Goal: Task Accomplishment & Management: Complete application form

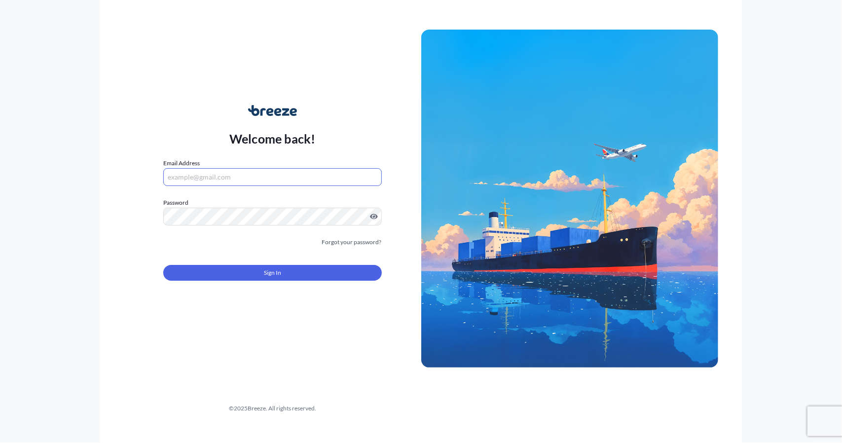
click at [291, 171] on input "Email Address" at bounding box center [272, 177] width 219 height 18
type input "[EMAIL_ADDRESS][DOMAIN_NAME]"
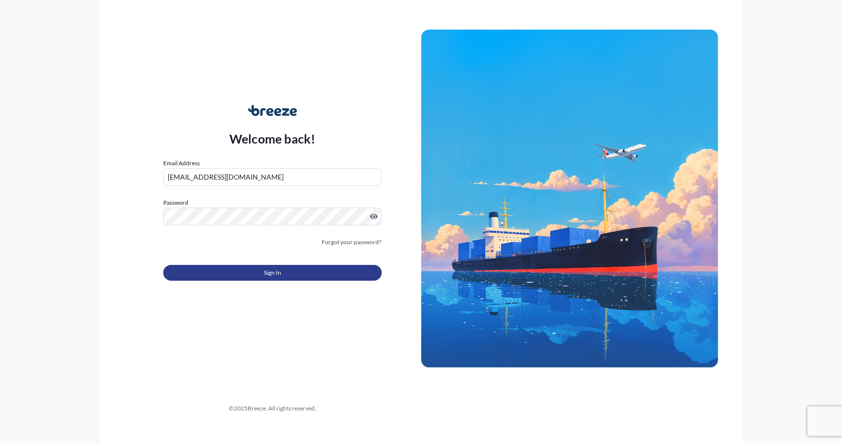
click at [283, 270] on button "Sign In" at bounding box center [272, 273] width 219 height 16
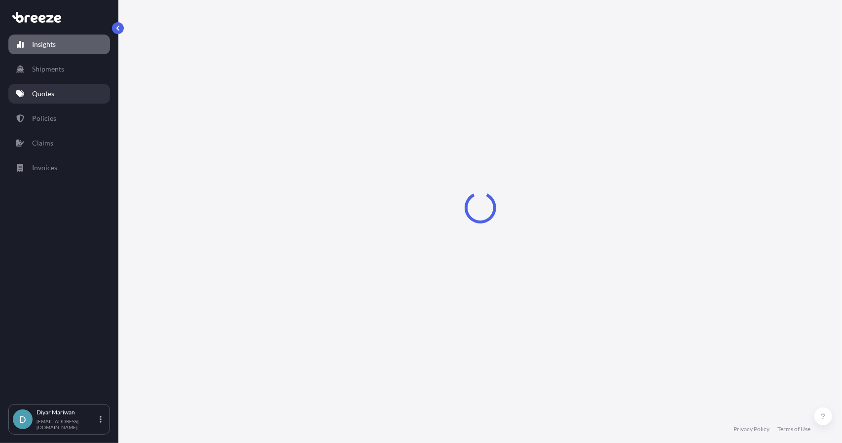
select select "2025"
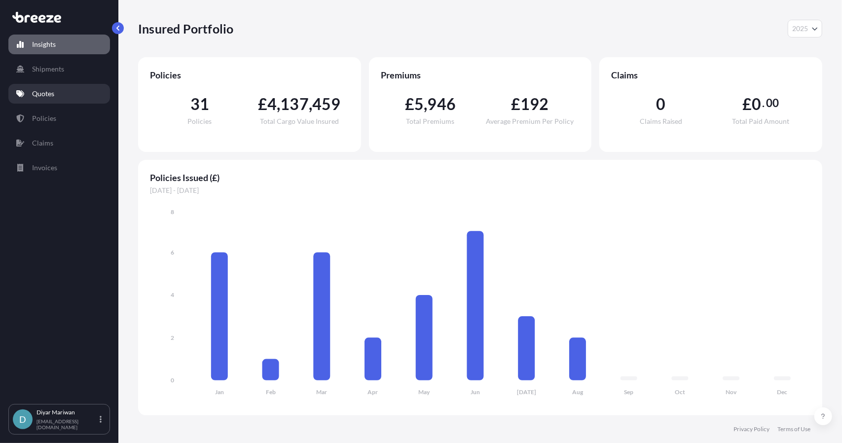
click at [36, 99] on link "Quotes" at bounding box center [59, 94] width 102 height 20
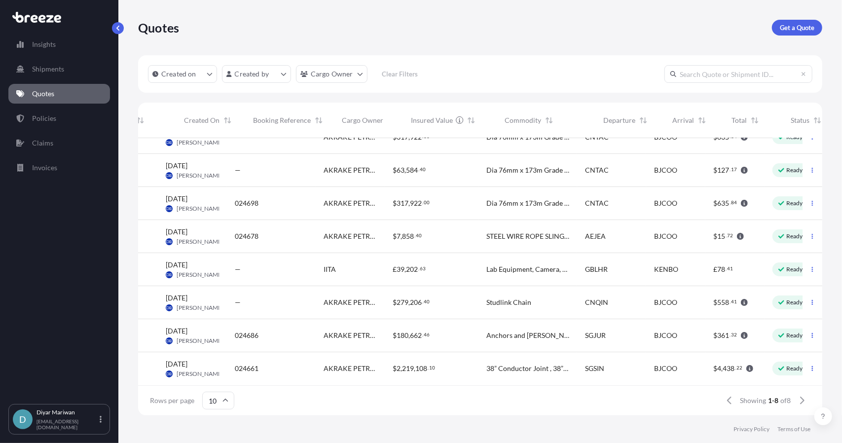
scroll to position [25, 0]
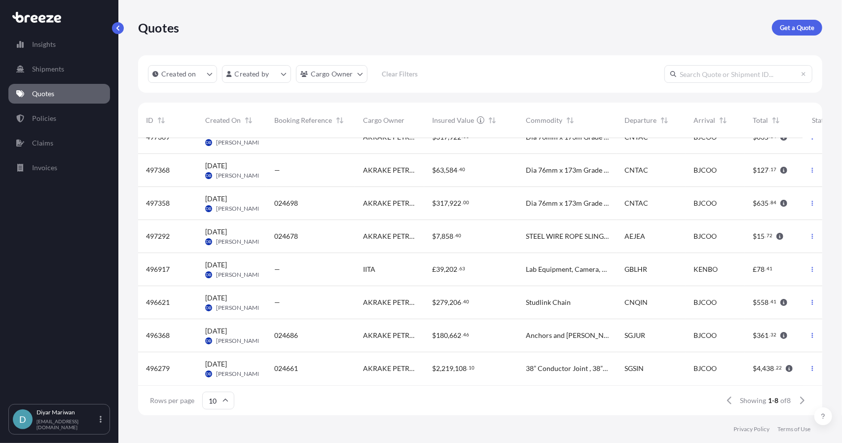
click at [174, 331] on div "496368" at bounding box center [167, 336] width 43 height 10
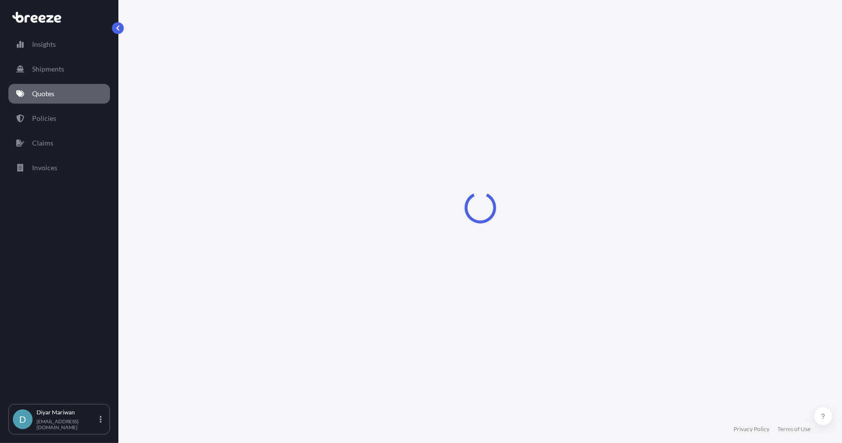
select select "Road"
select select "Sea"
select select "Road"
select select "2"
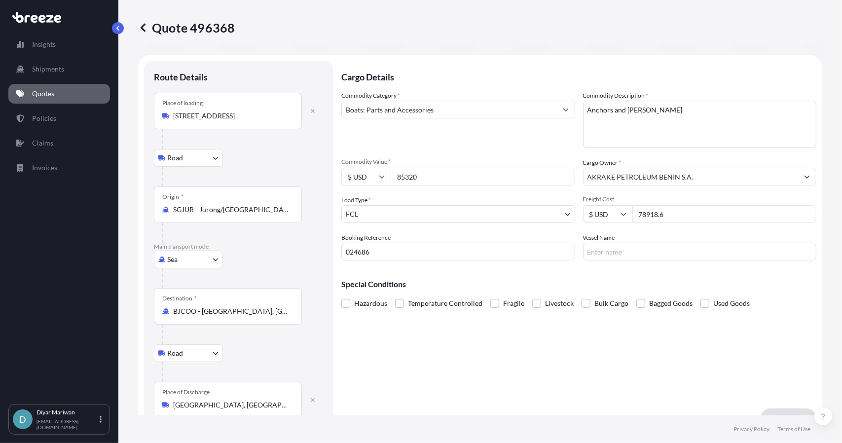
click at [144, 27] on icon at bounding box center [143, 28] width 10 height 10
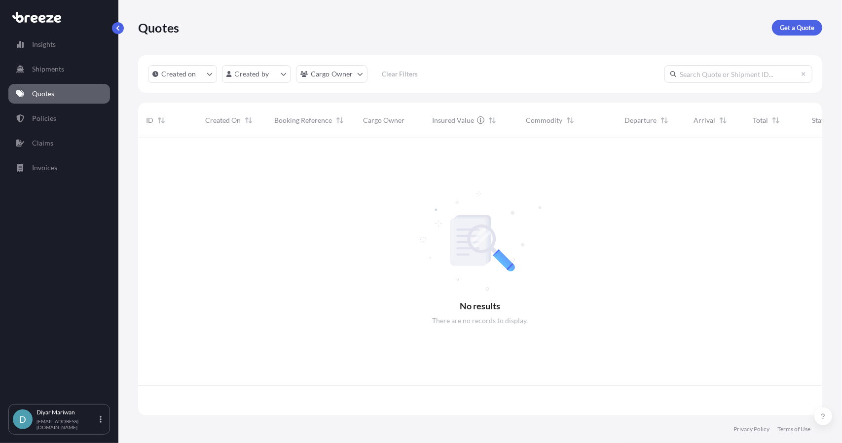
scroll to position [275, 677]
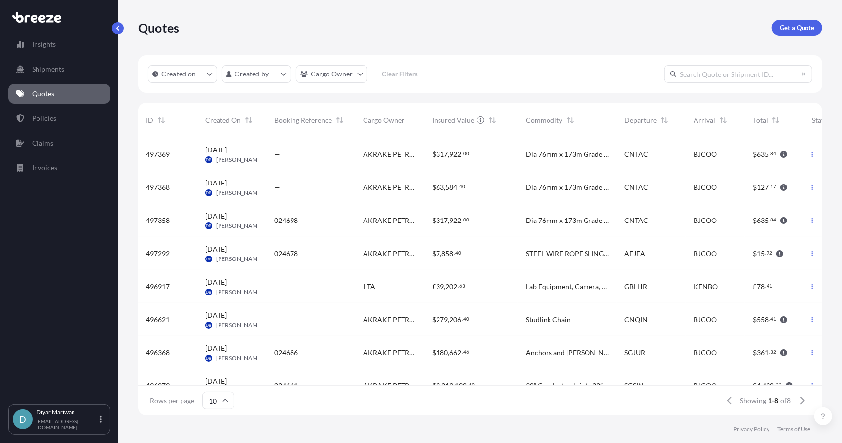
click at [222, 150] on span "[DATE]" at bounding box center [216, 150] width 22 height 10
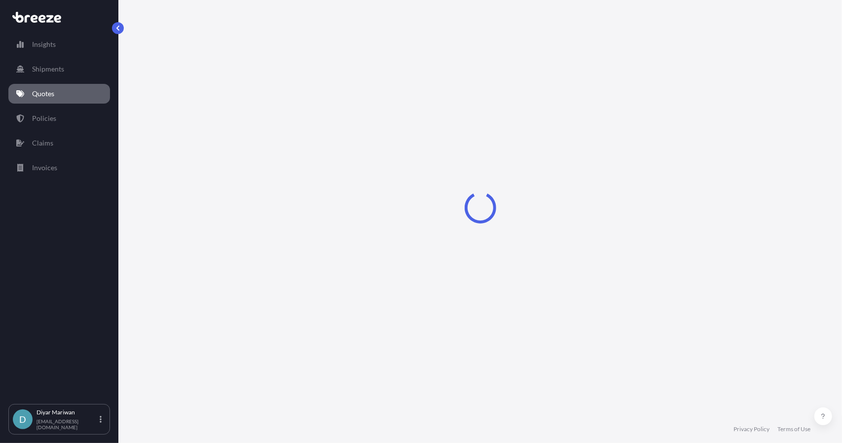
select select "Road"
select select "Sea"
select select "2"
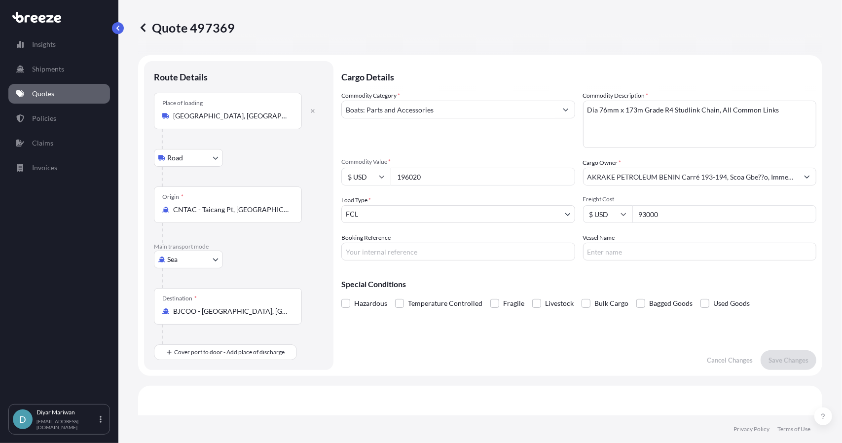
click at [118, 34] on button "button" at bounding box center [118, 28] width 12 height 12
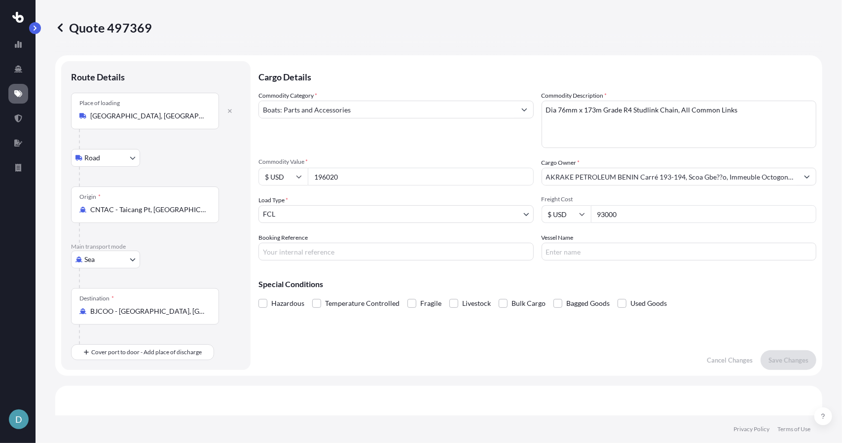
click at [33, 31] on button "button" at bounding box center [35, 28] width 12 height 12
click at [61, 28] on icon at bounding box center [60, 28] width 10 height 10
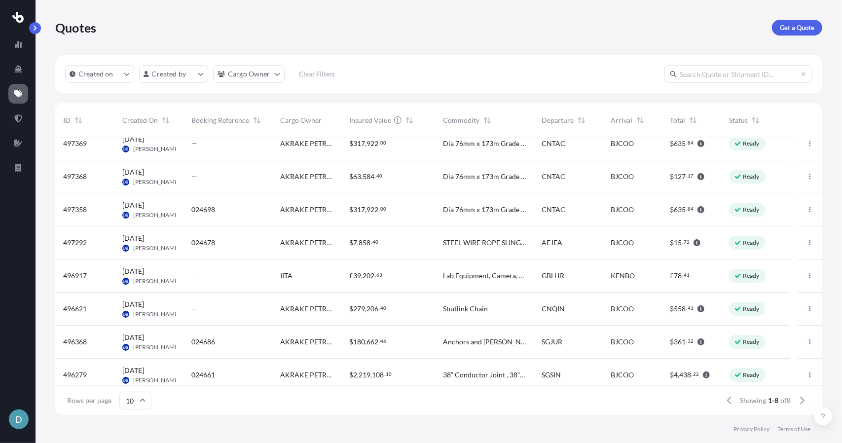
scroll to position [17, 0]
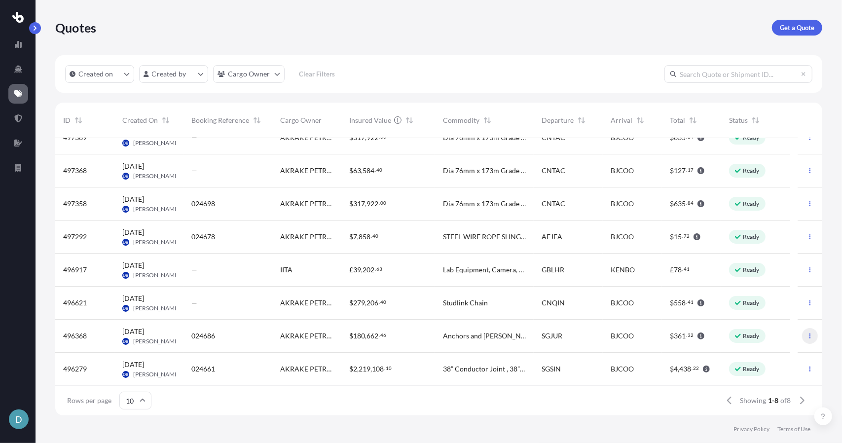
click at [810, 337] on icon "button" at bounding box center [810, 335] width 1 height 5
click at [746, 337] on p "Ready" at bounding box center [751, 336] width 17 height 8
select select "Road"
select select "Sea"
select select "Road"
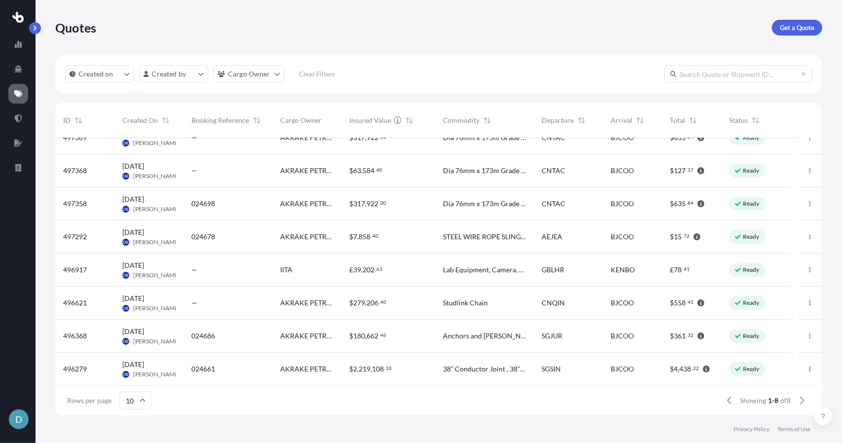
select select "2"
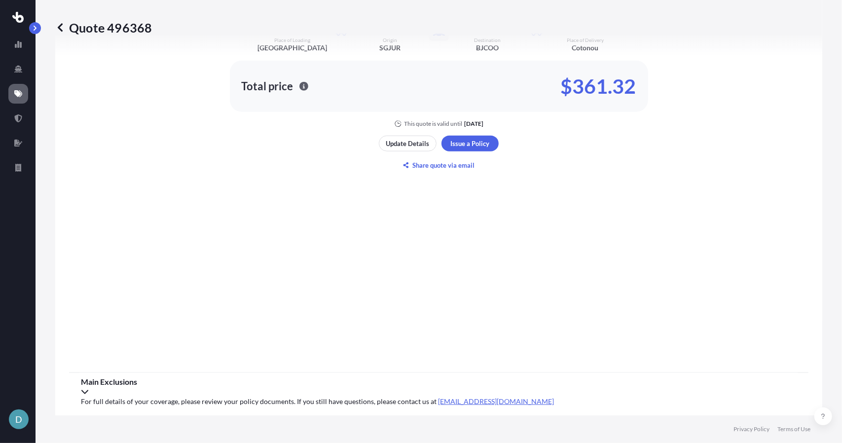
scroll to position [699, 0]
click at [258, 390] on div "Main Exclusions" at bounding box center [439, 386] width 716 height 20
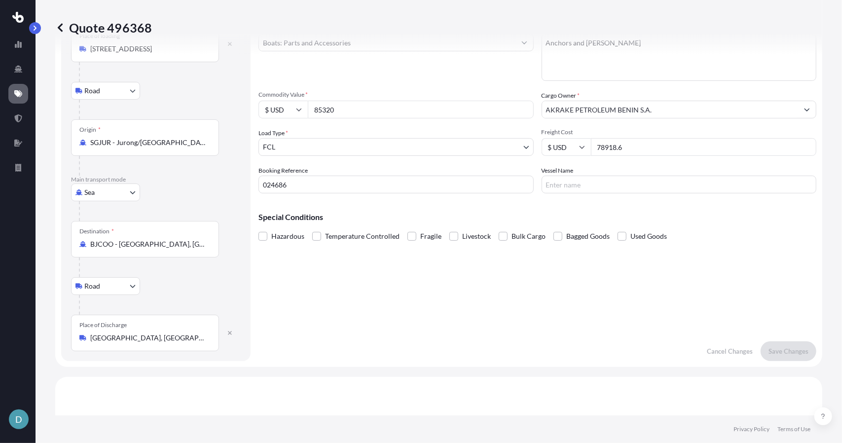
scroll to position [0, 0]
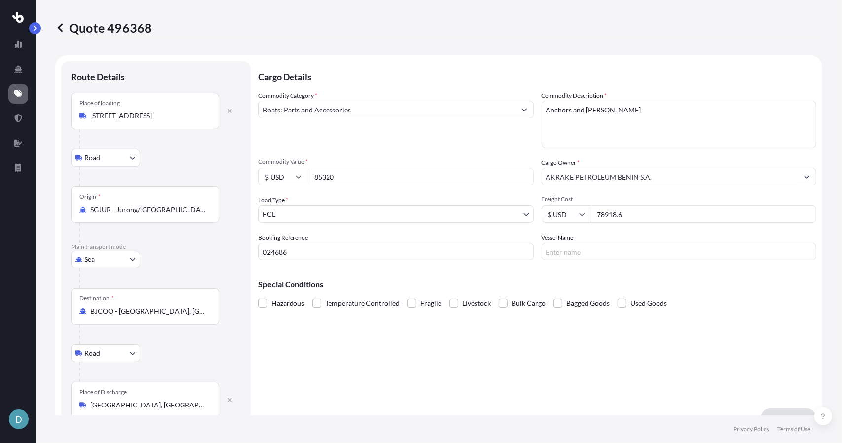
click at [106, 80] on p "Route Details" at bounding box center [98, 77] width 54 height 12
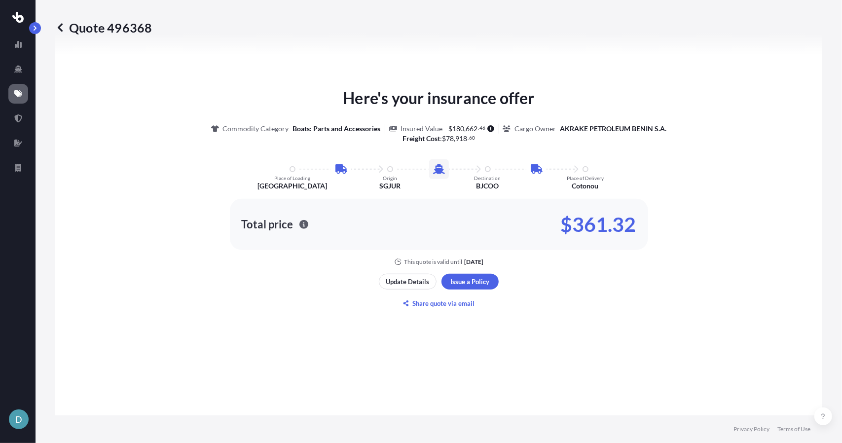
scroll to position [592, 0]
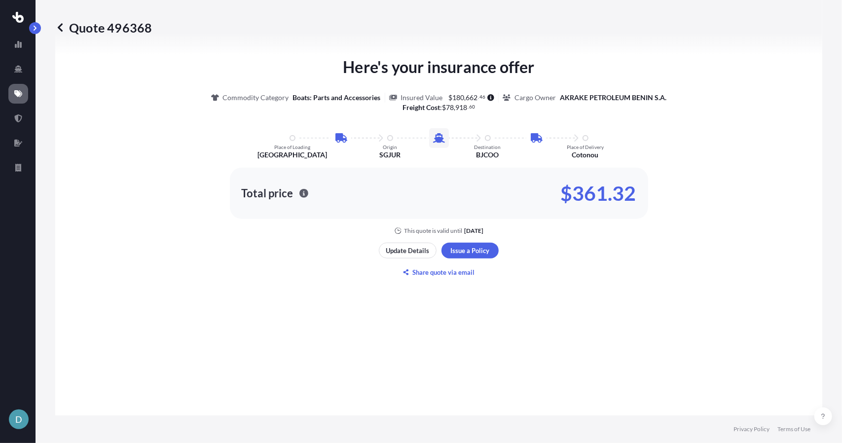
click at [570, 191] on p "$361.32" at bounding box center [598, 193] width 75 height 16
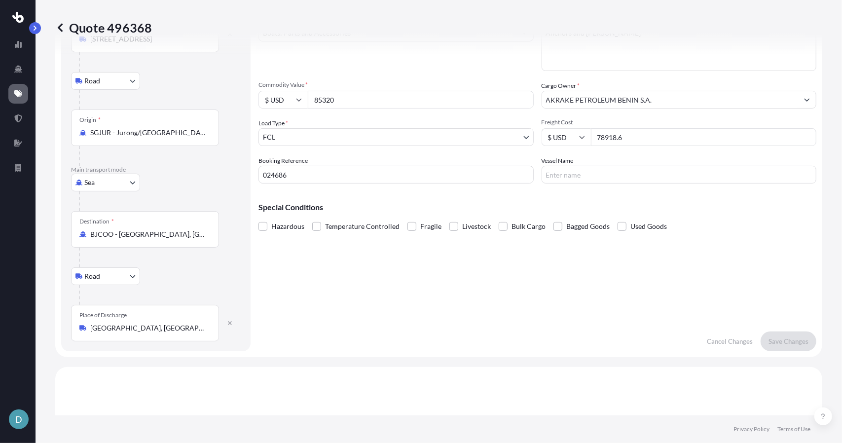
scroll to position [0, 0]
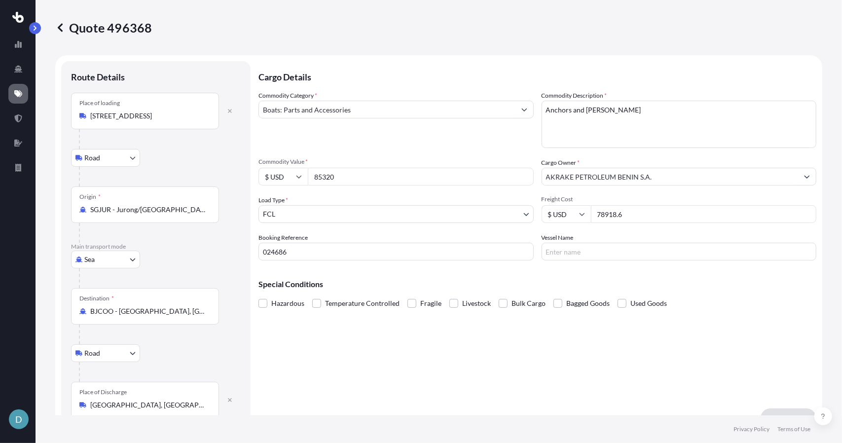
click at [22, 93] on link at bounding box center [18, 94] width 20 height 20
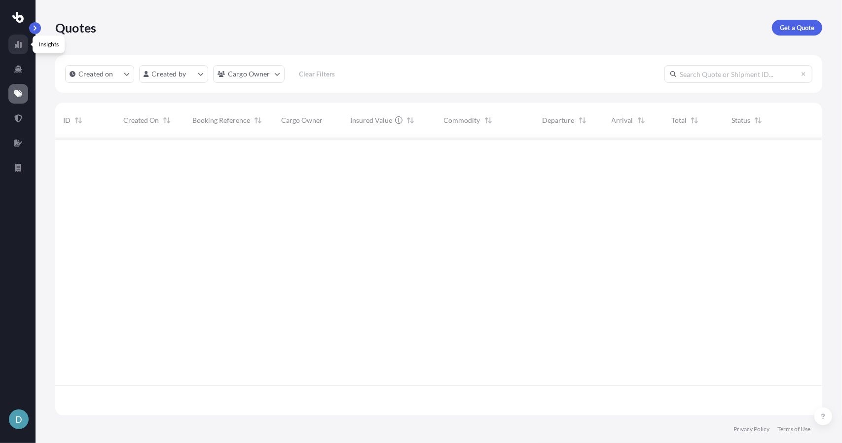
scroll to position [275, 760]
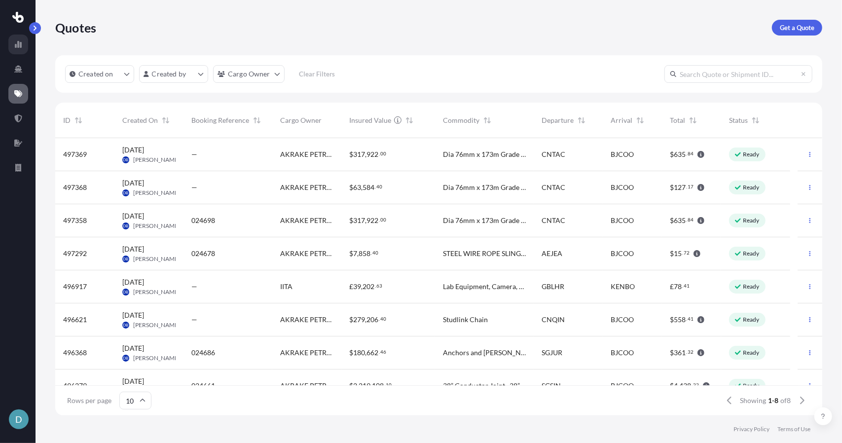
click at [20, 41] on icon at bounding box center [18, 44] width 8 height 8
select select "2025"
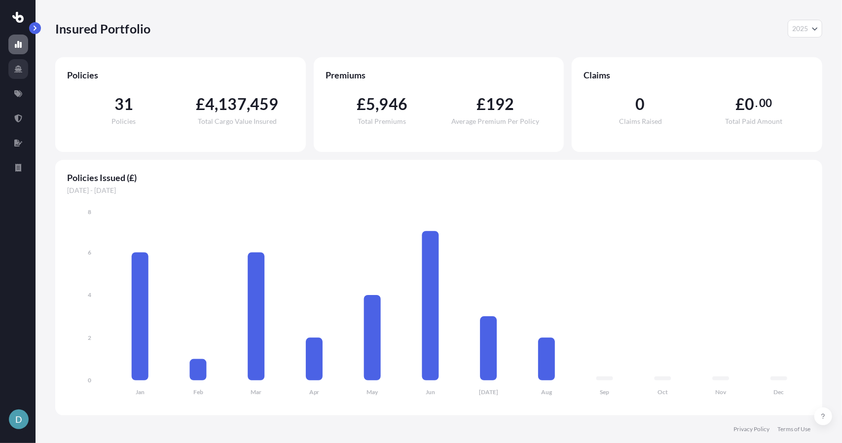
click at [18, 63] on link at bounding box center [18, 69] width 20 height 20
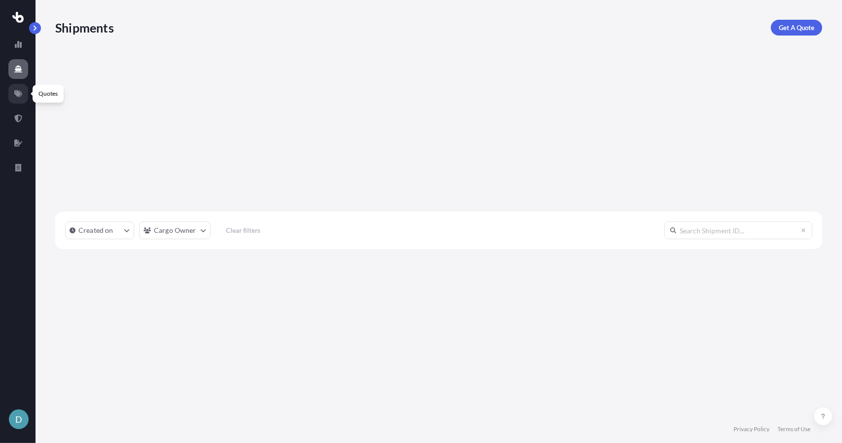
scroll to position [305, 760]
click at [26, 97] on link at bounding box center [18, 94] width 20 height 20
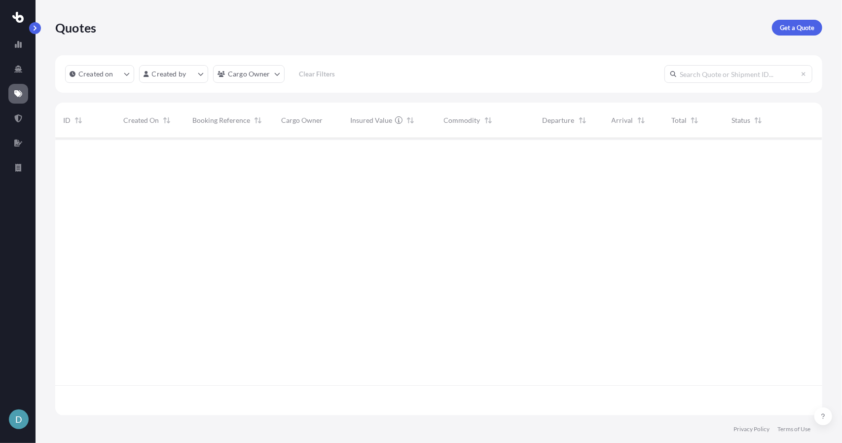
scroll to position [275, 760]
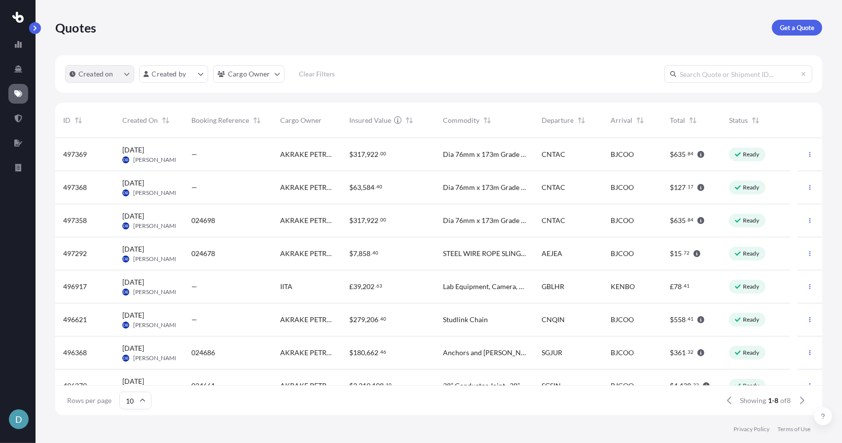
click at [125, 78] on button "Created on" at bounding box center [99, 74] width 69 height 18
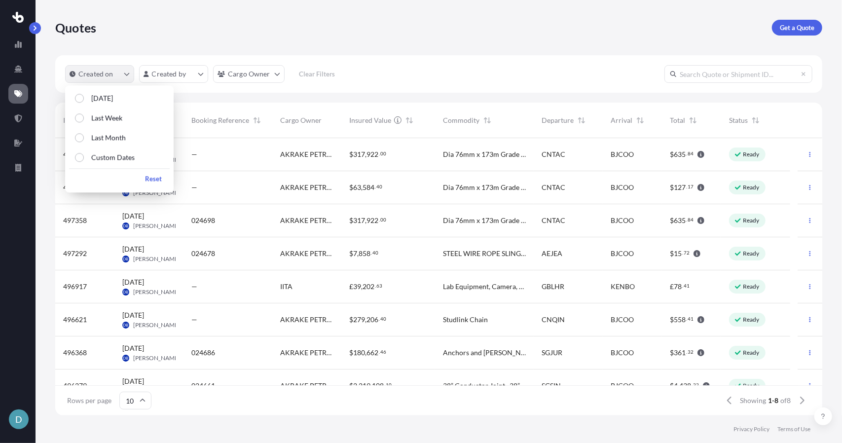
click at [125, 78] on button "Created on" at bounding box center [99, 74] width 69 height 18
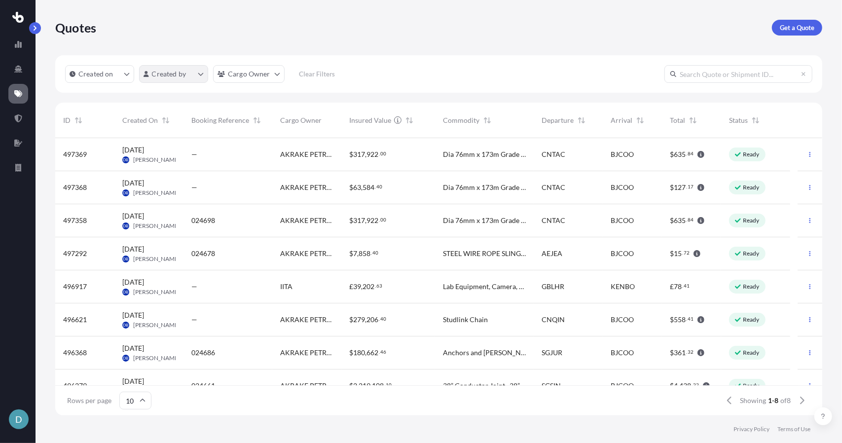
click at [160, 78] on html "D Quotes Get a Quote Created on Created by Cargo Owner Clear Filters ID Created…" at bounding box center [421, 221] width 842 height 443
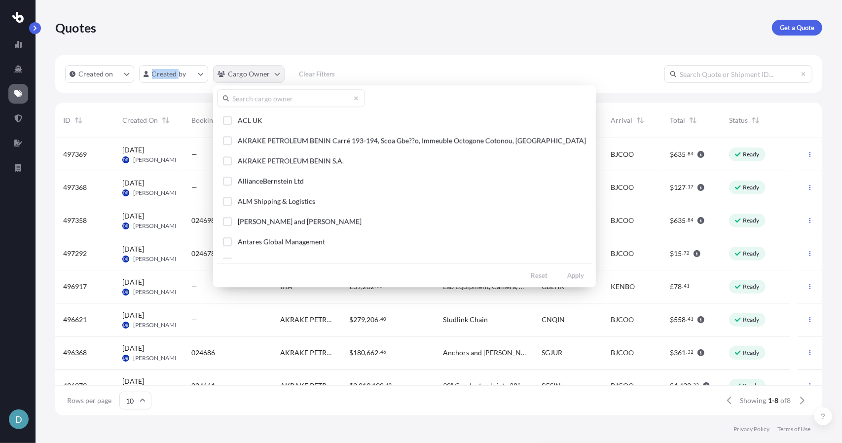
click at [260, 75] on html "D Quotes Get a Quote Created on Created by Cargo Owner Clear Filters ID Created…" at bounding box center [421, 221] width 842 height 443
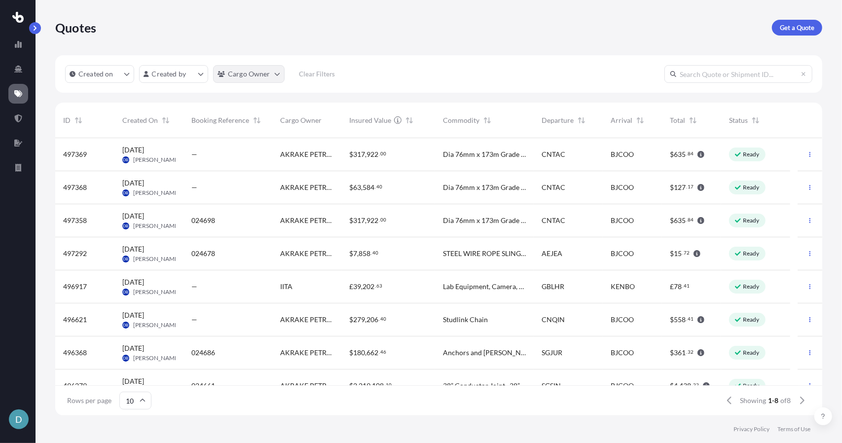
click at [260, 75] on html "D Quotes Get a Quote Created on Created by Cargo Owner Clear Filters ID Created…" at bounding box center [421, 221] width 842 height 443
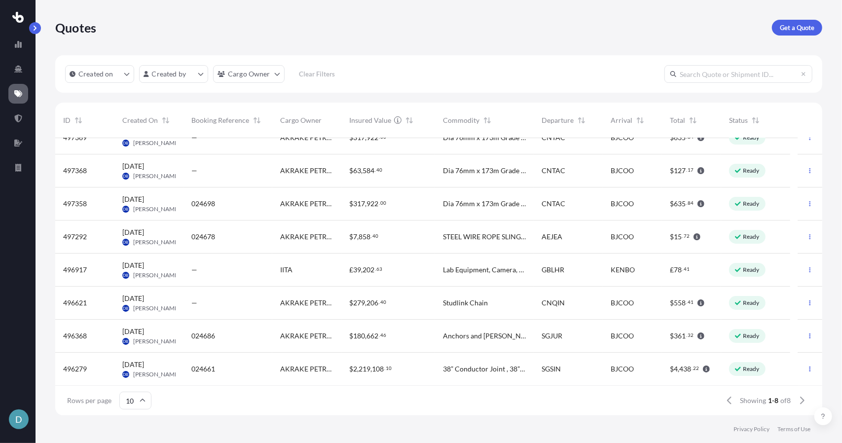
click at [75, 335] on span "496368" at bounding box center [75, 336] width 24 height 10
select select "Road"
select select "Sea"
select select "Road"
select select "2"
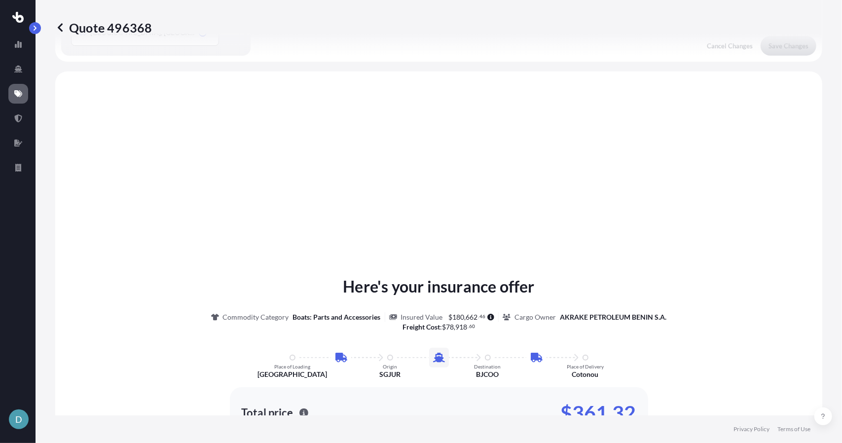
scroll to position [393, 0]
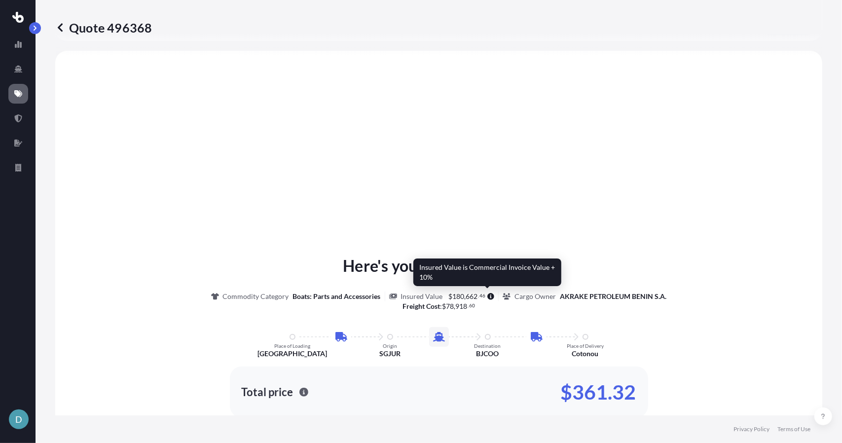
click at [488, 296] on icon at bounding box center [491, 296] width 7 height 7
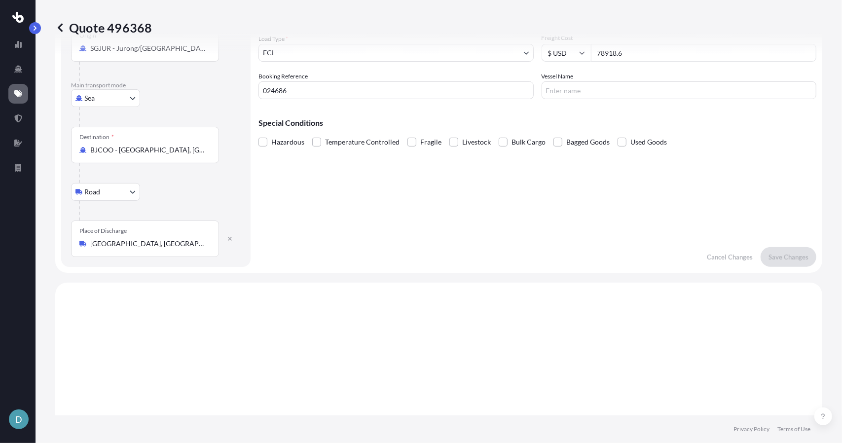
scroll to position [0, 0]
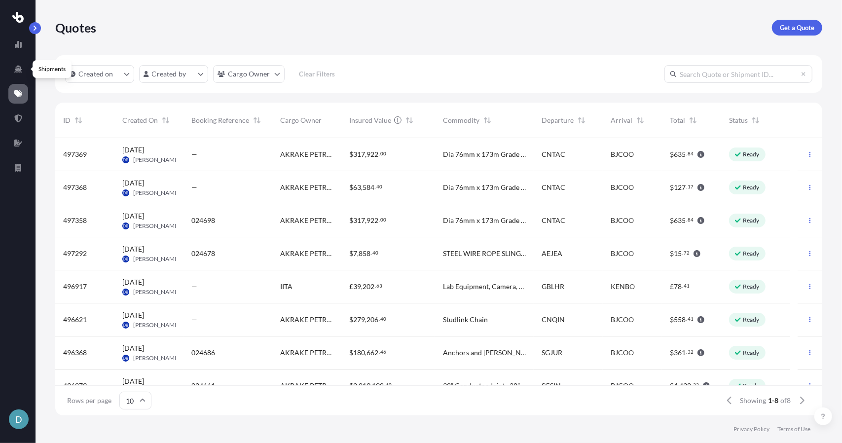
scroll to position [275, 760]
click at [20, 93] on icon at bounding box center [18, 93] width 8 height 7
click at [467, 355] on span "Anchors and [PERSON_NAME]" at bounding box center [484, 353] width 83 height 10
select select "Road"
select select "Sea"
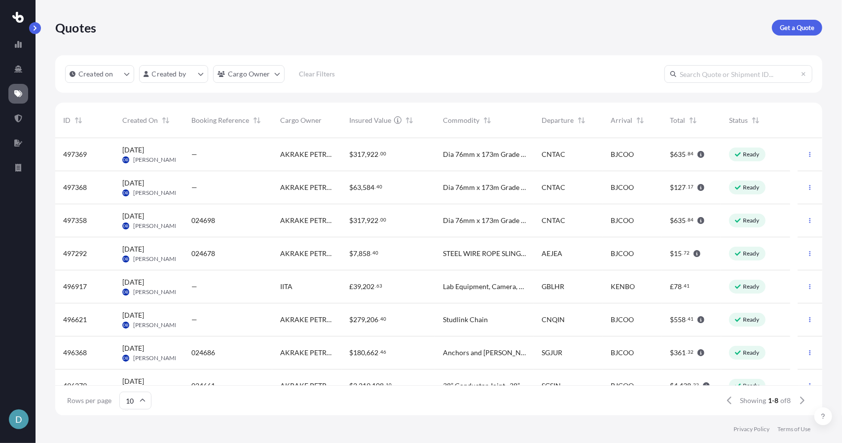
select select "Road"
select select "2"
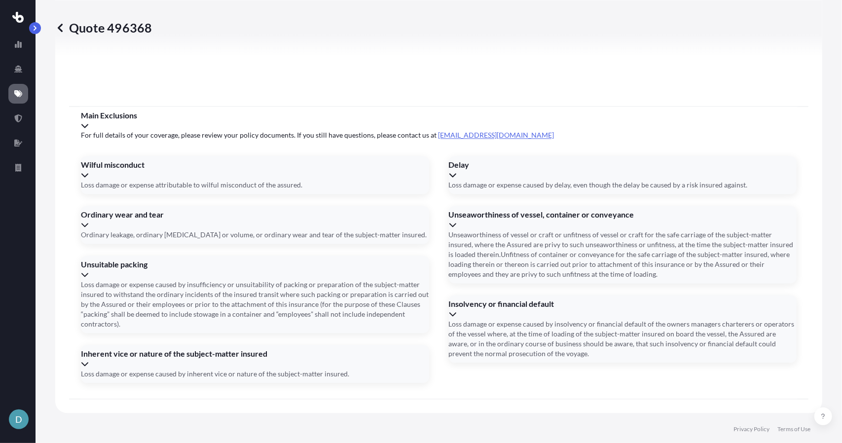
scroll to position [1315, 0]
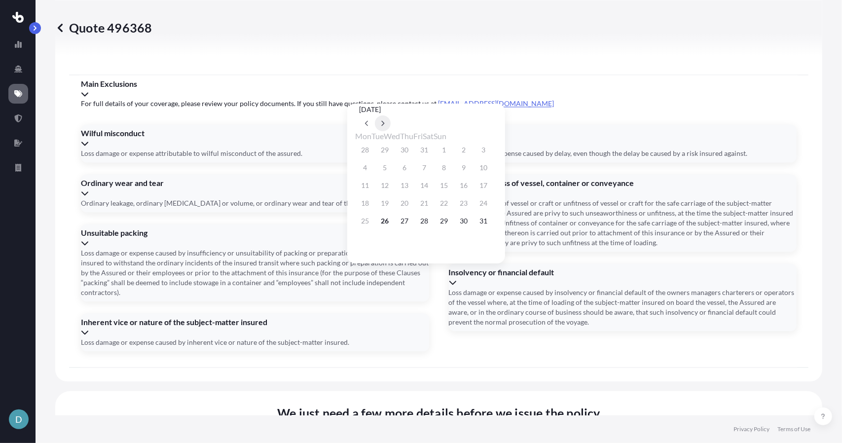
click at [385, 120] on icon at bounding box center [383, 123] width 4 height 6
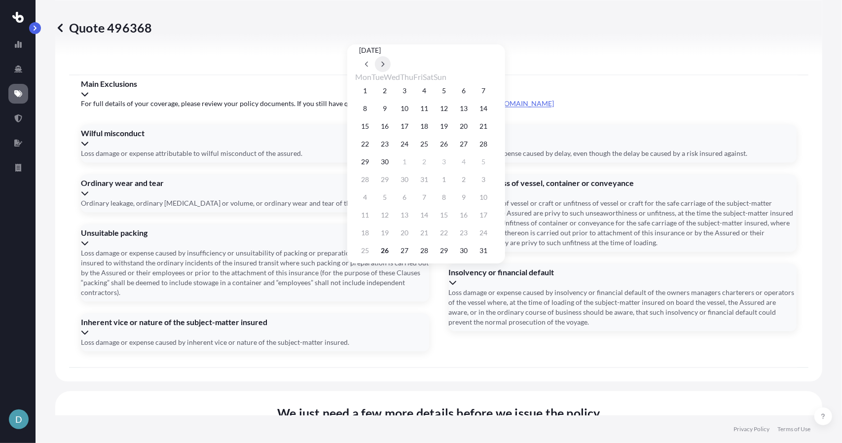
click at [385, 67] on icon at bounding box center [383, 64] width 4 height 6
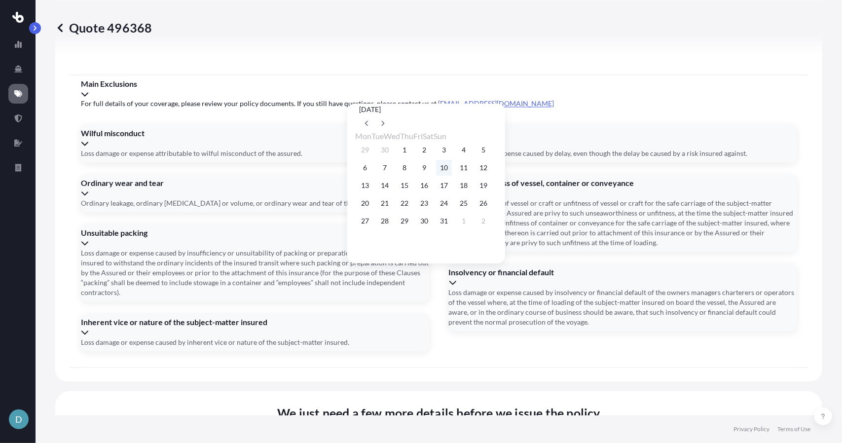
click at [452, 165] on button "10" at bounding box center [444, 168] width 16 height 16
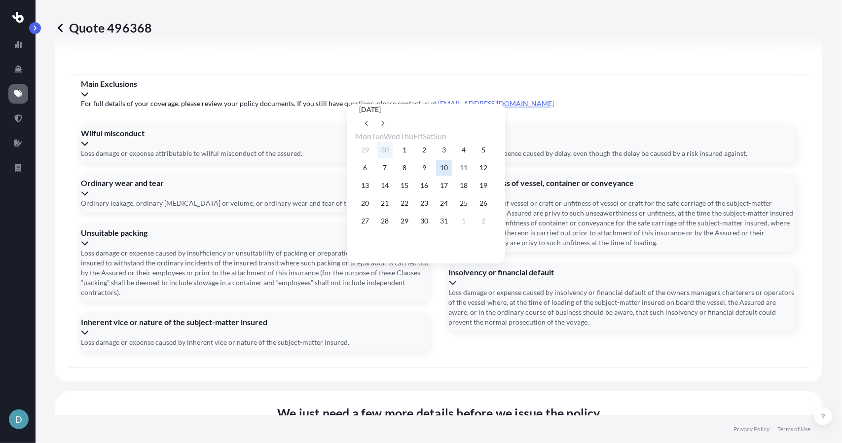
click at [393, 148] on button "30" at bounding box center [385, 150] width 16 height 16
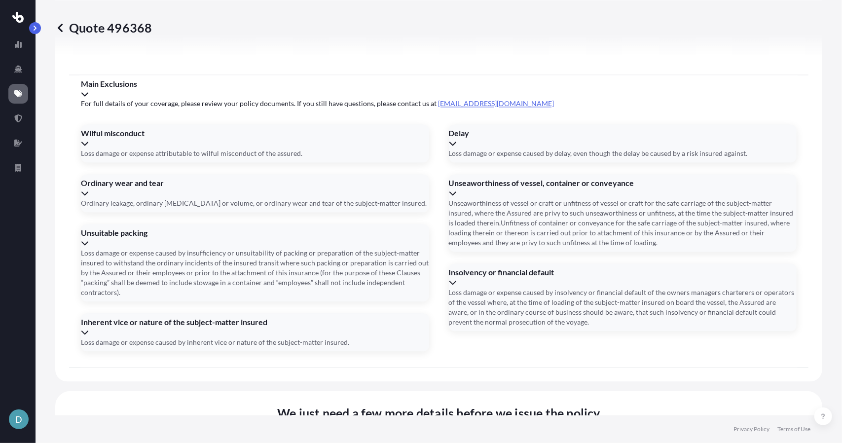
type input "[DATE]"
type input "1"
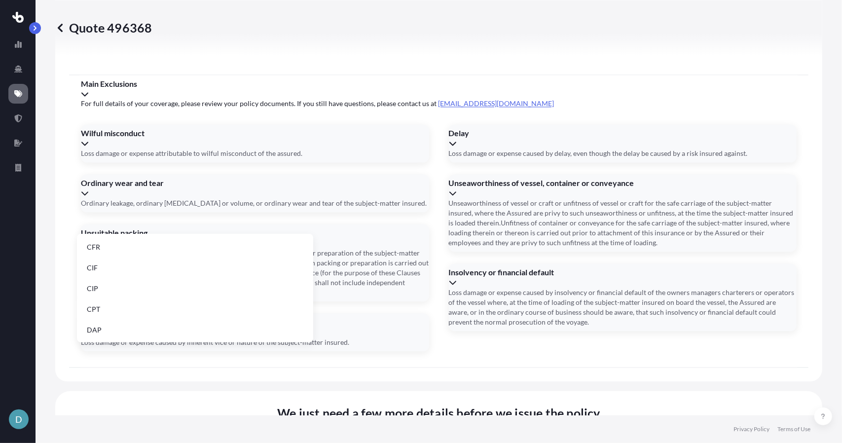
click at [131, 277] on li "DDP" at bounding box center [195, 274] width 228 height 19
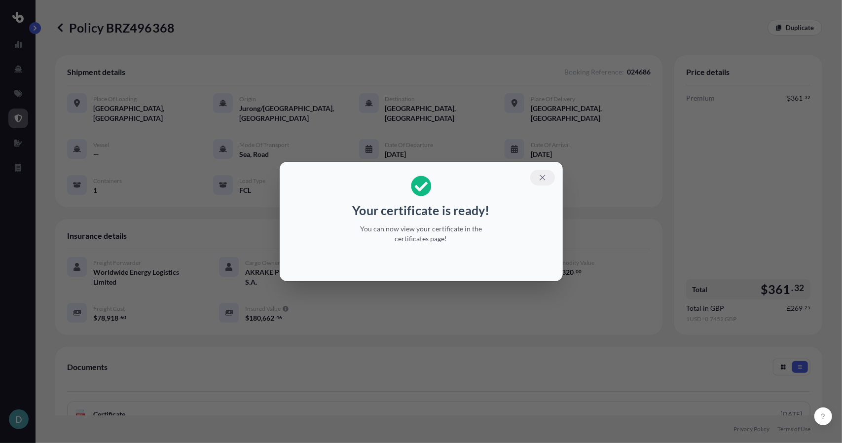
click at [541, 176] on icon "button" at bounding box center [542, 177] width 9 height 9
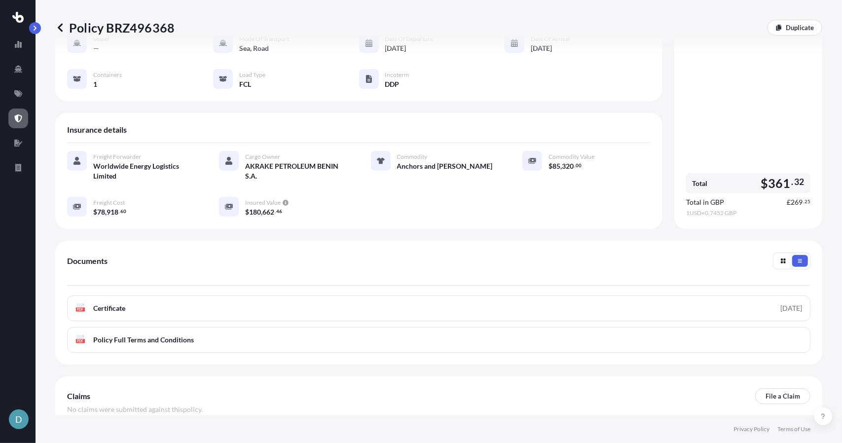
scroll to position [148, 0]
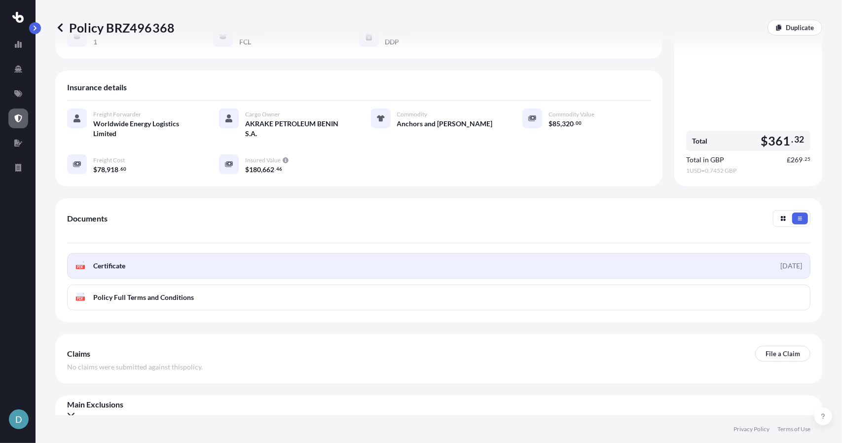
click at [169, 253] on link "PDF Certificate [DATE]" at bounding box center [438, 266] width 743 height 26
